Goal: Task Accomplishment & Management: Complete application form

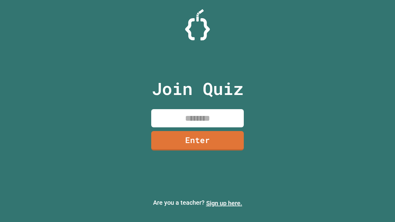
click at [224, 204] on link "Sign up here." at bounding box center [224, 203] width 36 height 7
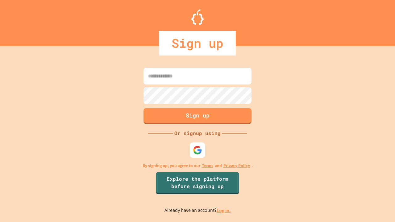
click at [224, 211] on link "Log in." at bounding box center [224, 211] width 14 height 6
